Goal: Navigation & Orientation: Understand site structure

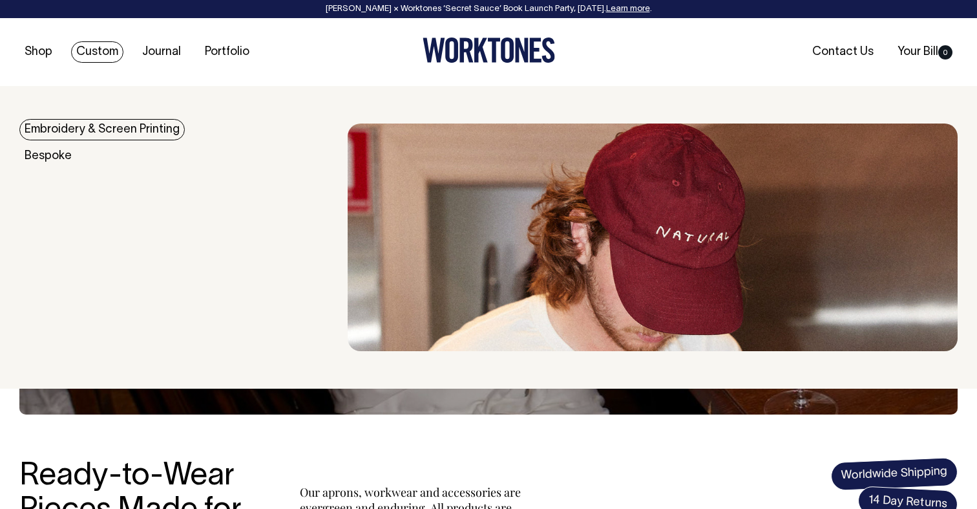
click at [455, 49] on icon at bounding box center [451, 49] width 13 height 25
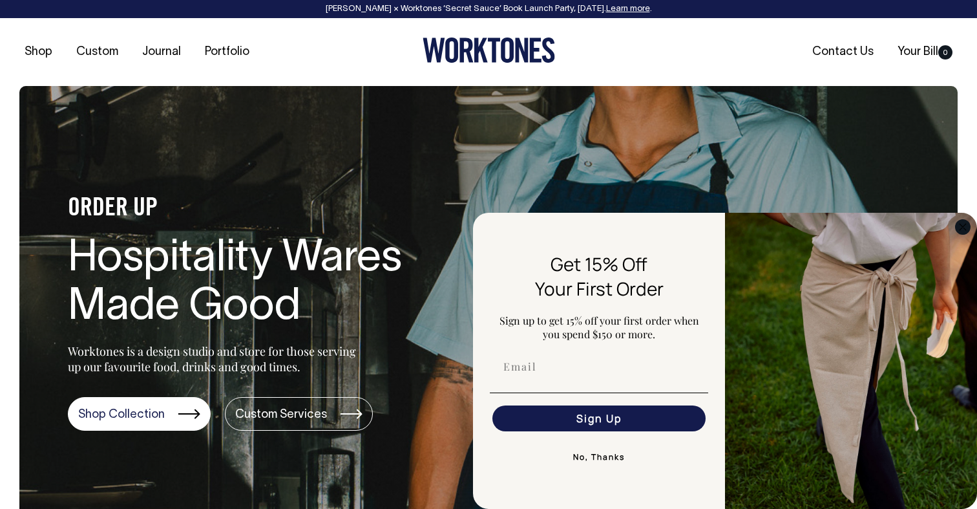
click at [957, 227] on circle "Close dialog" at bounding box center [963, 226] width 15 height 15
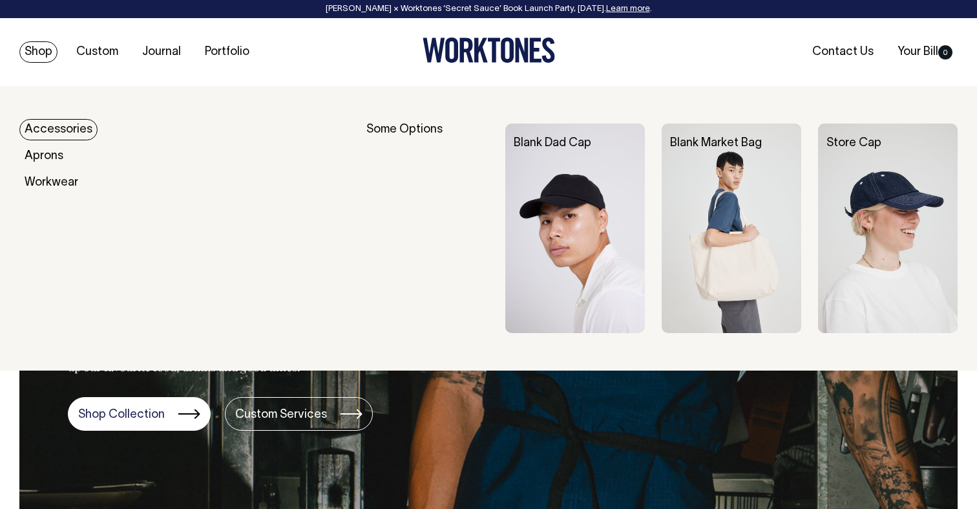
click at [36, 56] on link "Shop" at bounding box center [38, 51] width 38 height 21
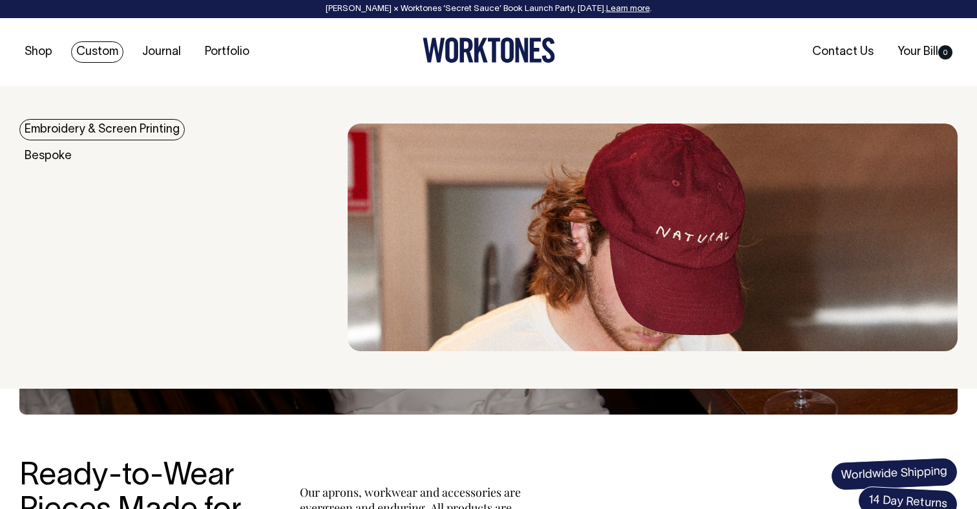
click at [93, 49] on link "Custom" at bounding box center [97, 51] width 52 height 21
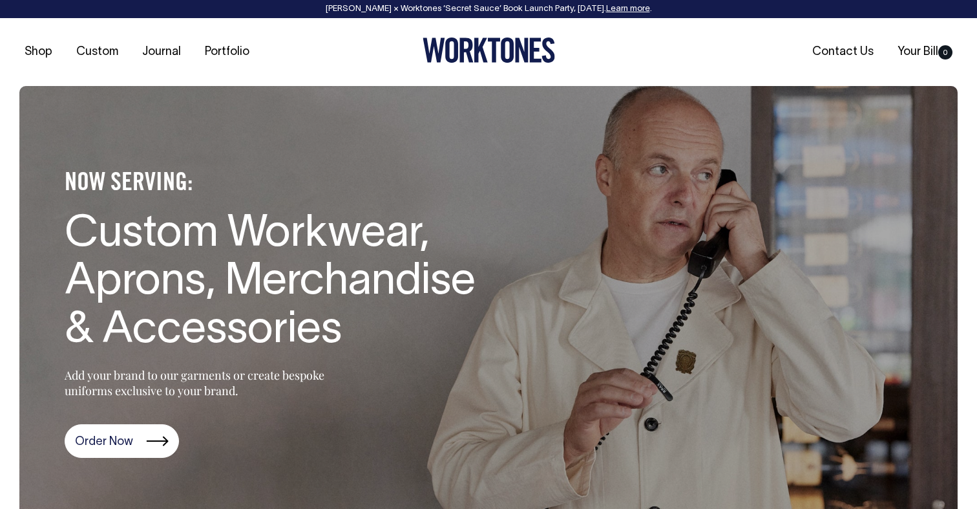
scroll to position [1, 0]
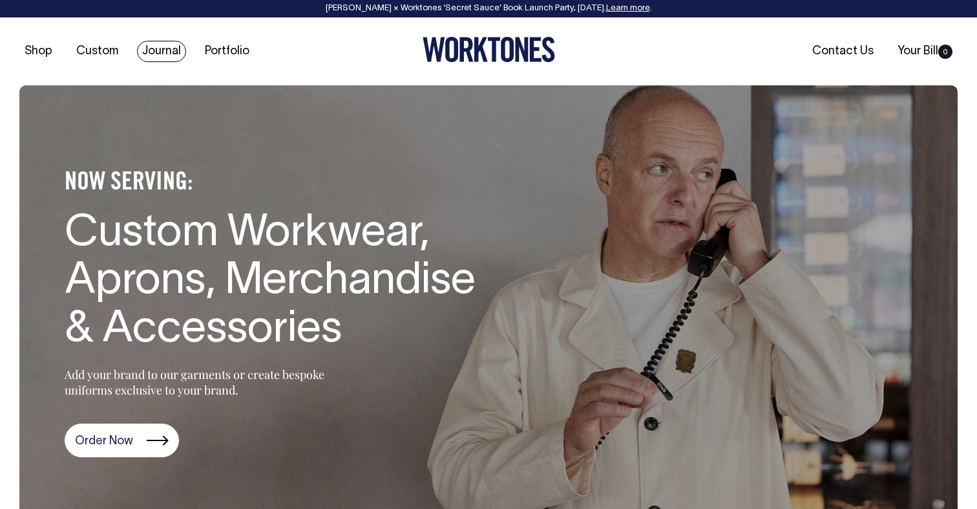
click at [160, 48] on link "Journal" at bounding box center [161, 51] width 49 height 21
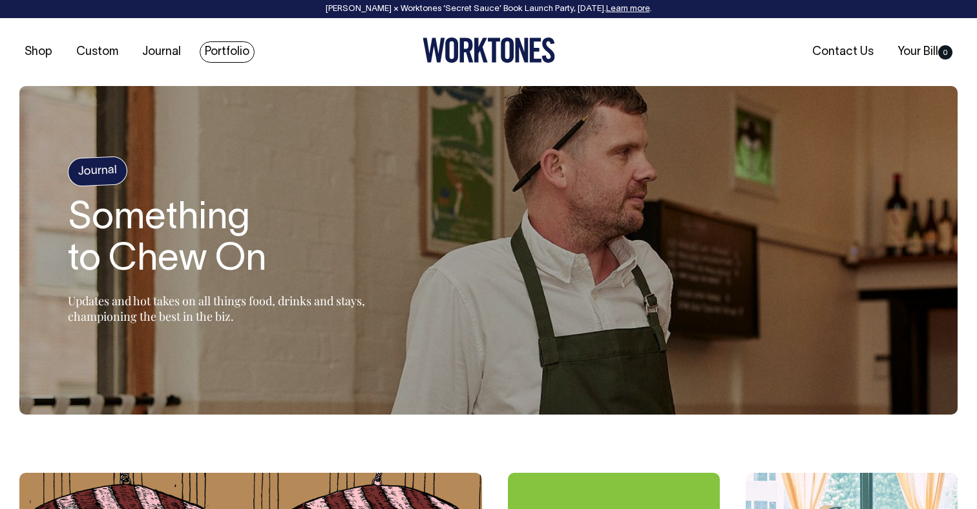
click at [226, 55] on link "Portfolio" at bounding box center [227, 51] width 55 height 21
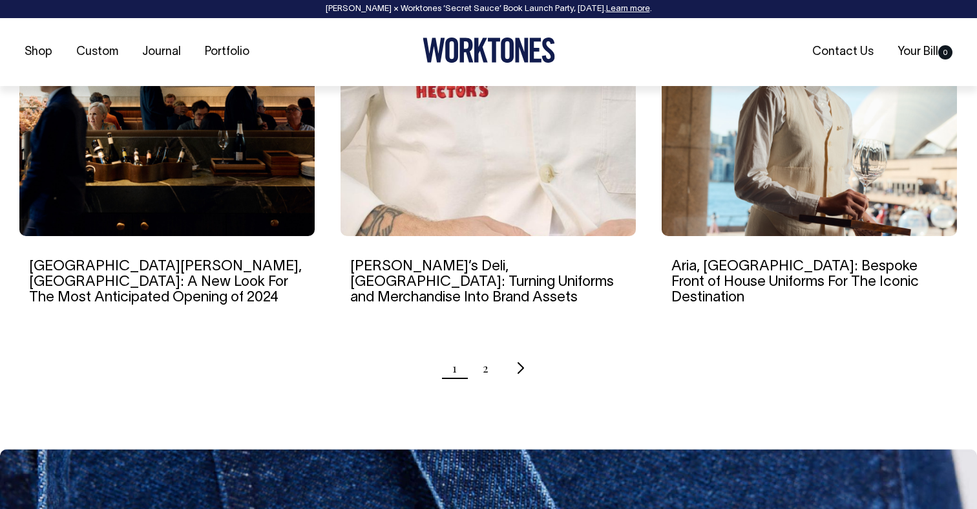
scroll to position [1319, 0]
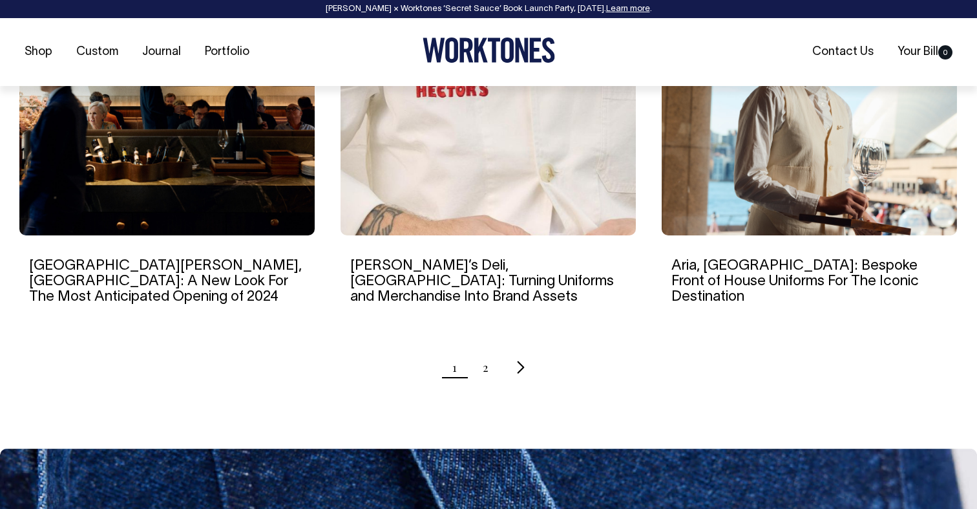
click at [522, 360] on icon "Next page" at bounding box center [521, 367] width 8 height 14
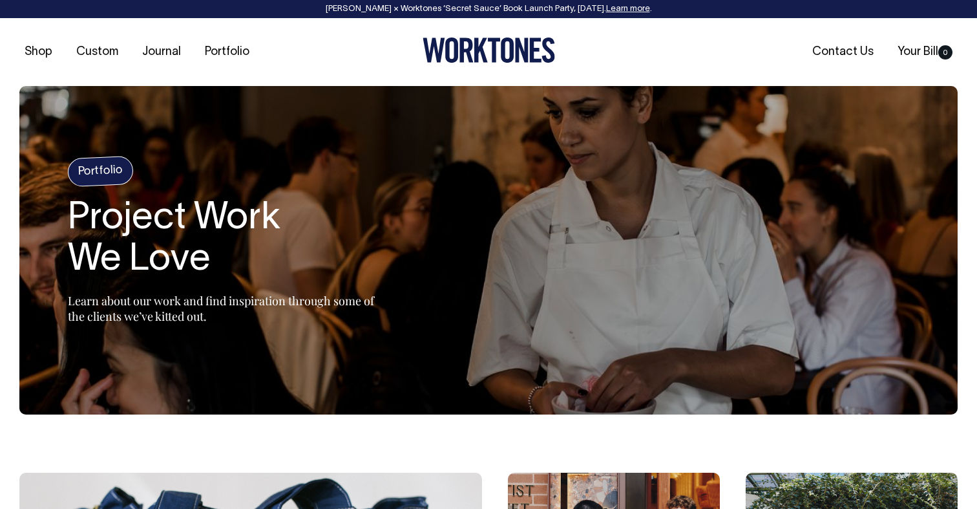
scroll to position [0, 0]
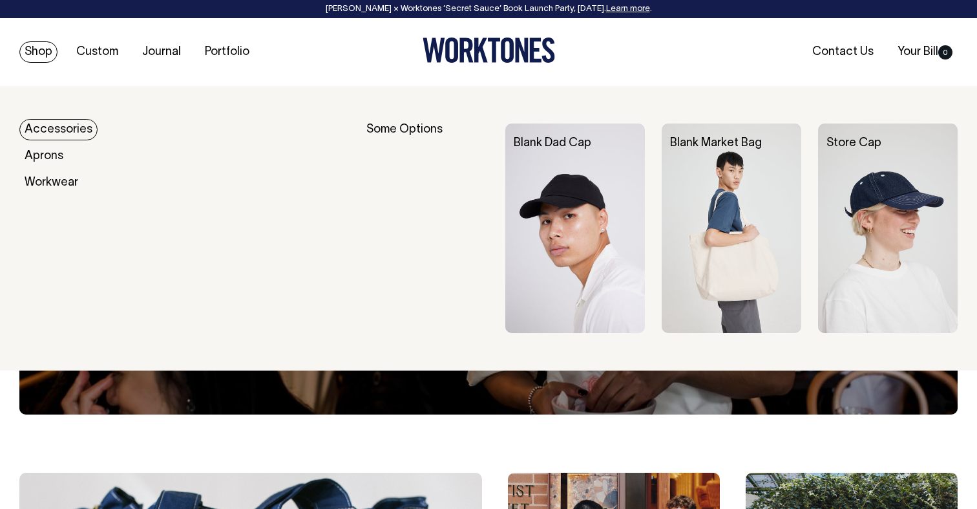
click at [40, 47] on link "Shop" at bounding box center [38, 51] width 38 height 21
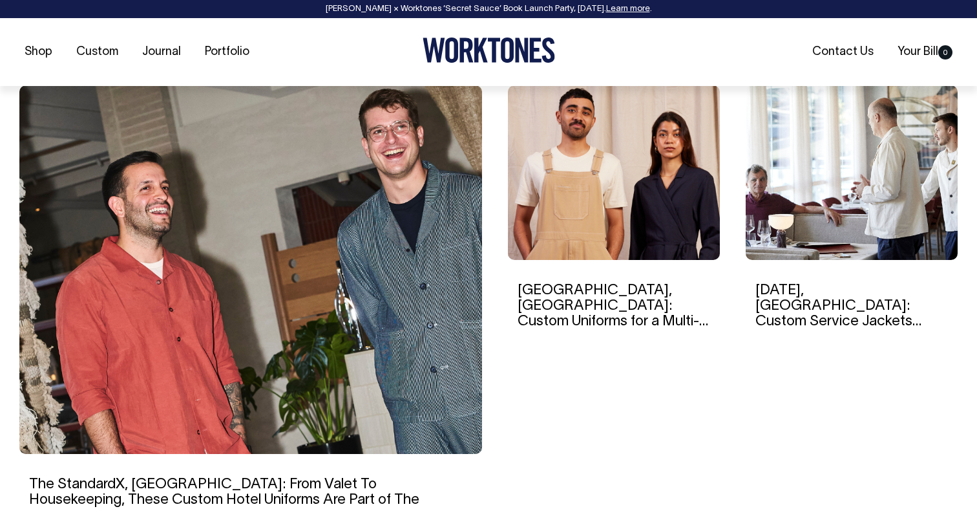
scroll to position [388, 0]
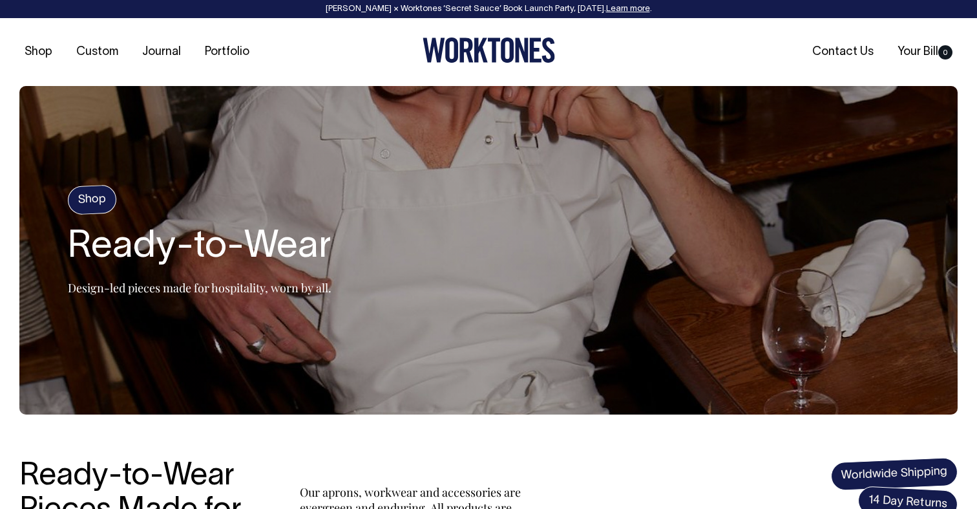
click at [475, 51] on icon at bounding box center [482, 50] width 14 height 25
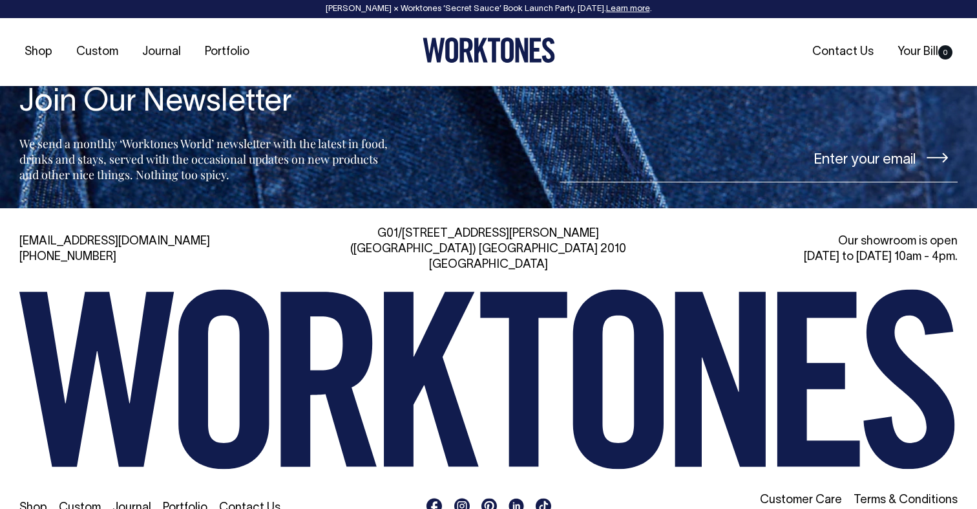
scroll to position [2823, 0]
